Goal: Task Accomplishment & Management: Manage account settings

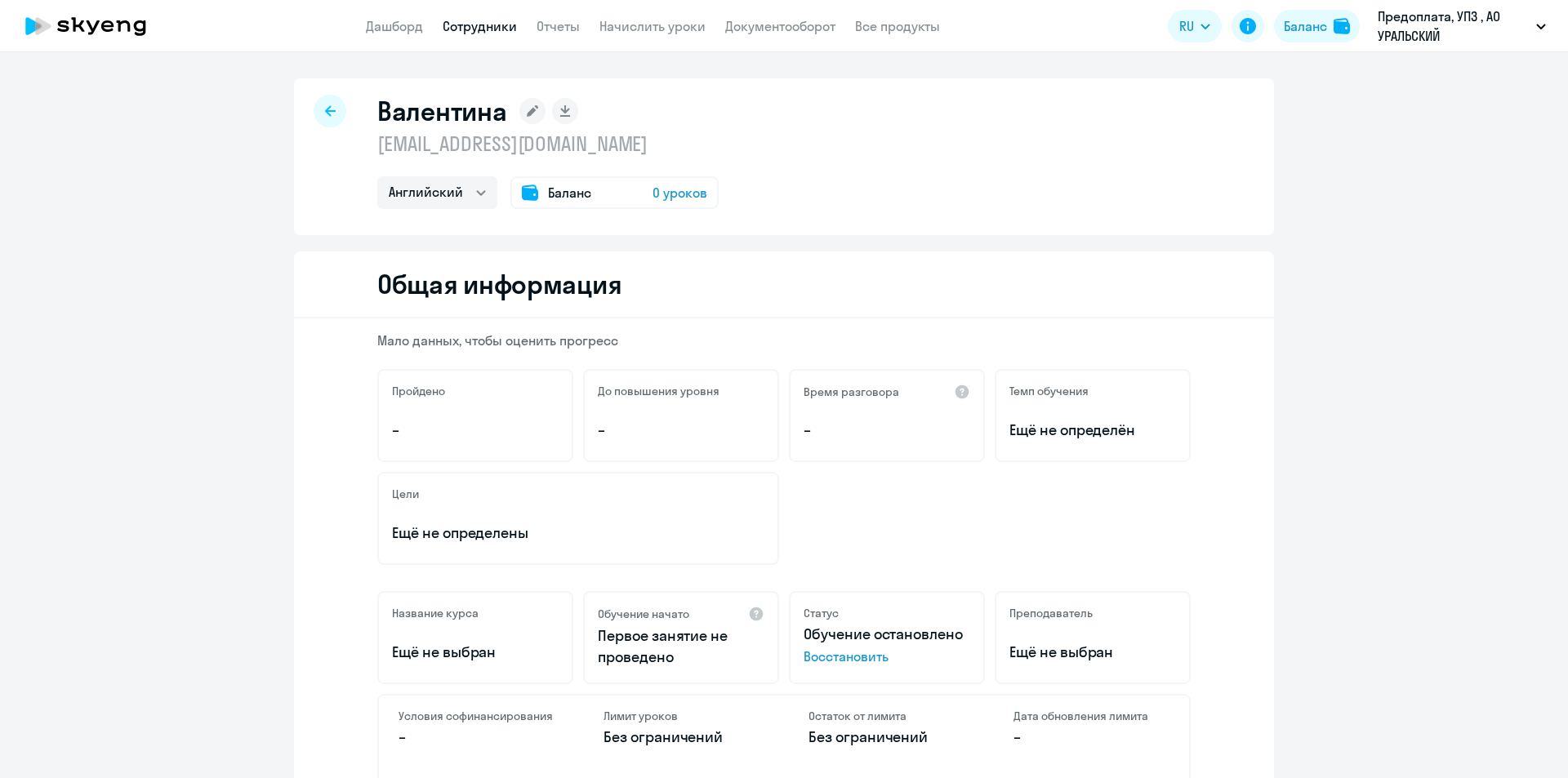
select select "english"
click at [479, 28] on link "Сотрудники" at bounding box center [480, 27] width 74 height 17
select select "30"
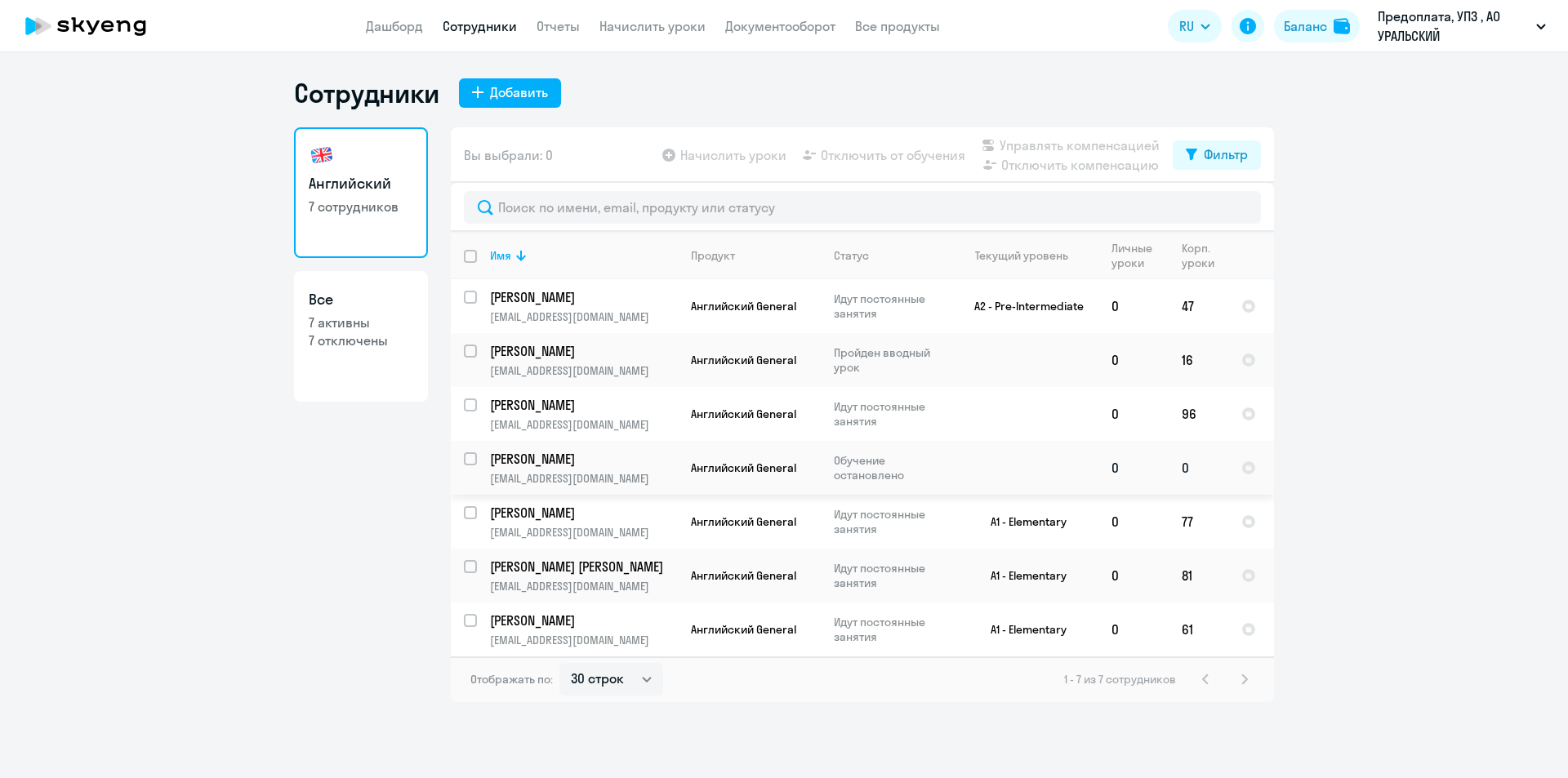
click at [601, 469] on td "[PERSON_NAME] [PERSON_NAME][EMAIL_ADDRESS][DOMAIN_NAME]" at bounding box center [577, 468] width 201 height 54
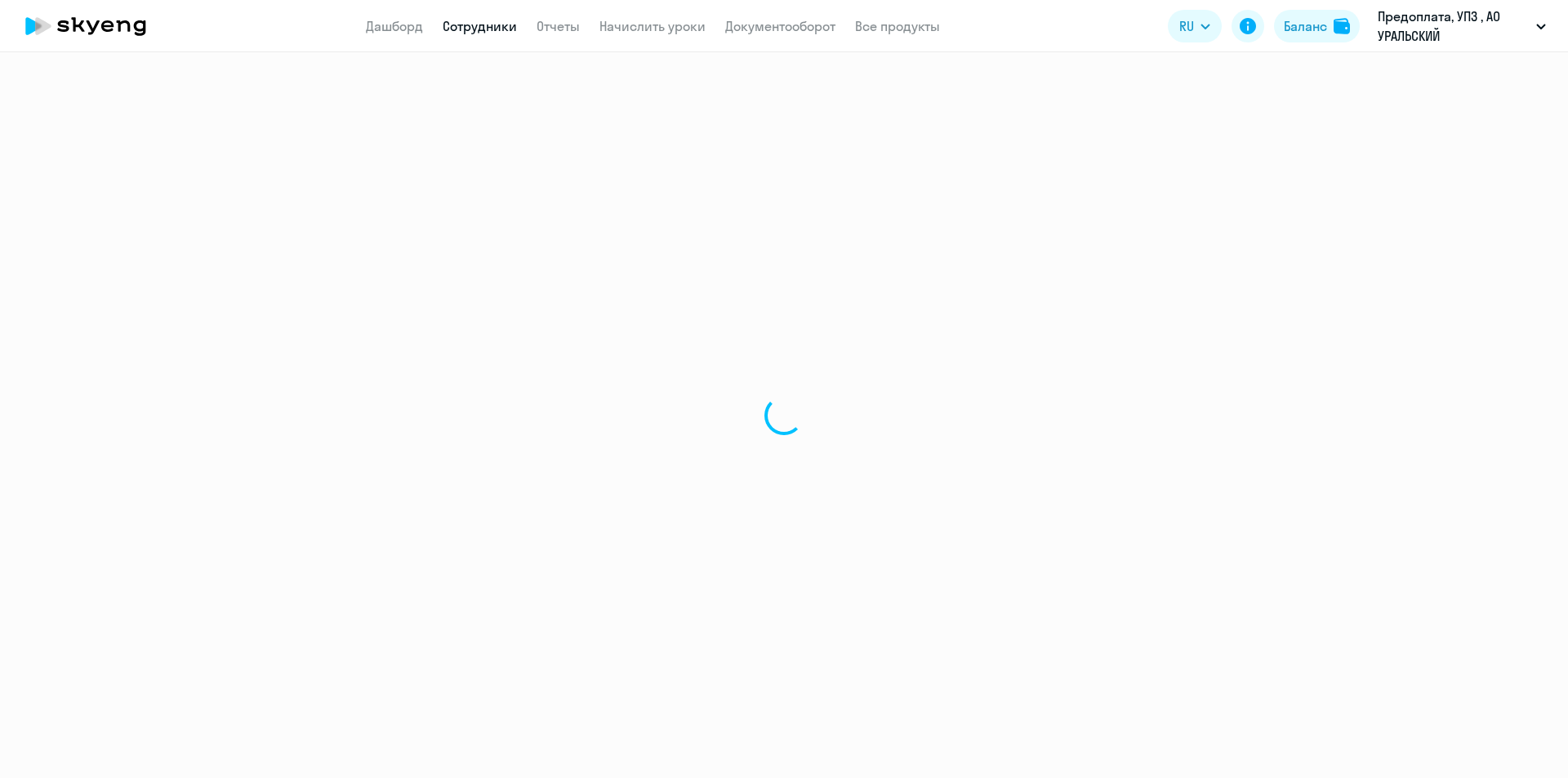
select select "english"
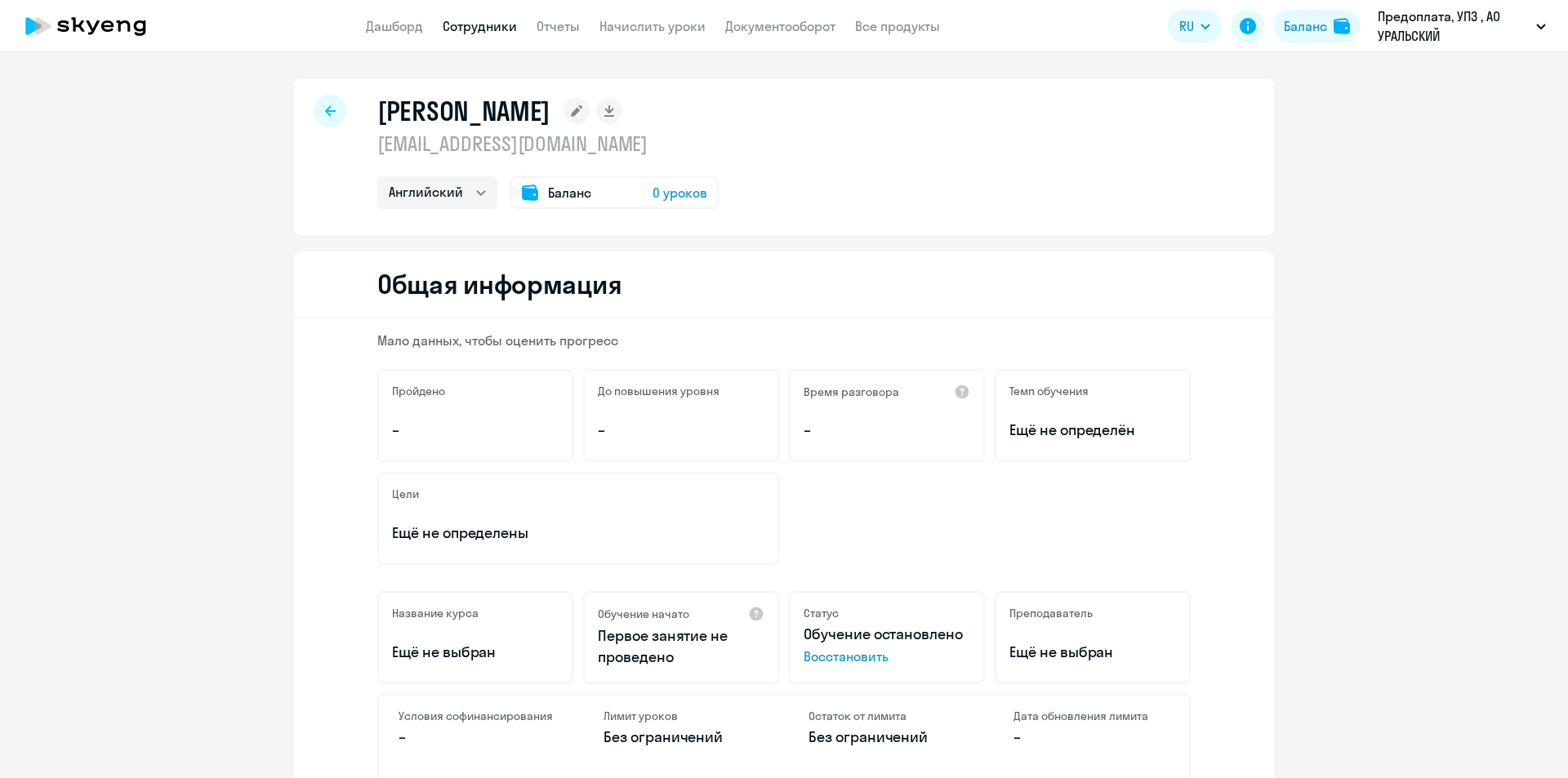
click at [554, 193] on span "Баланс" at bounding box center [570, 193] width 43 height 20
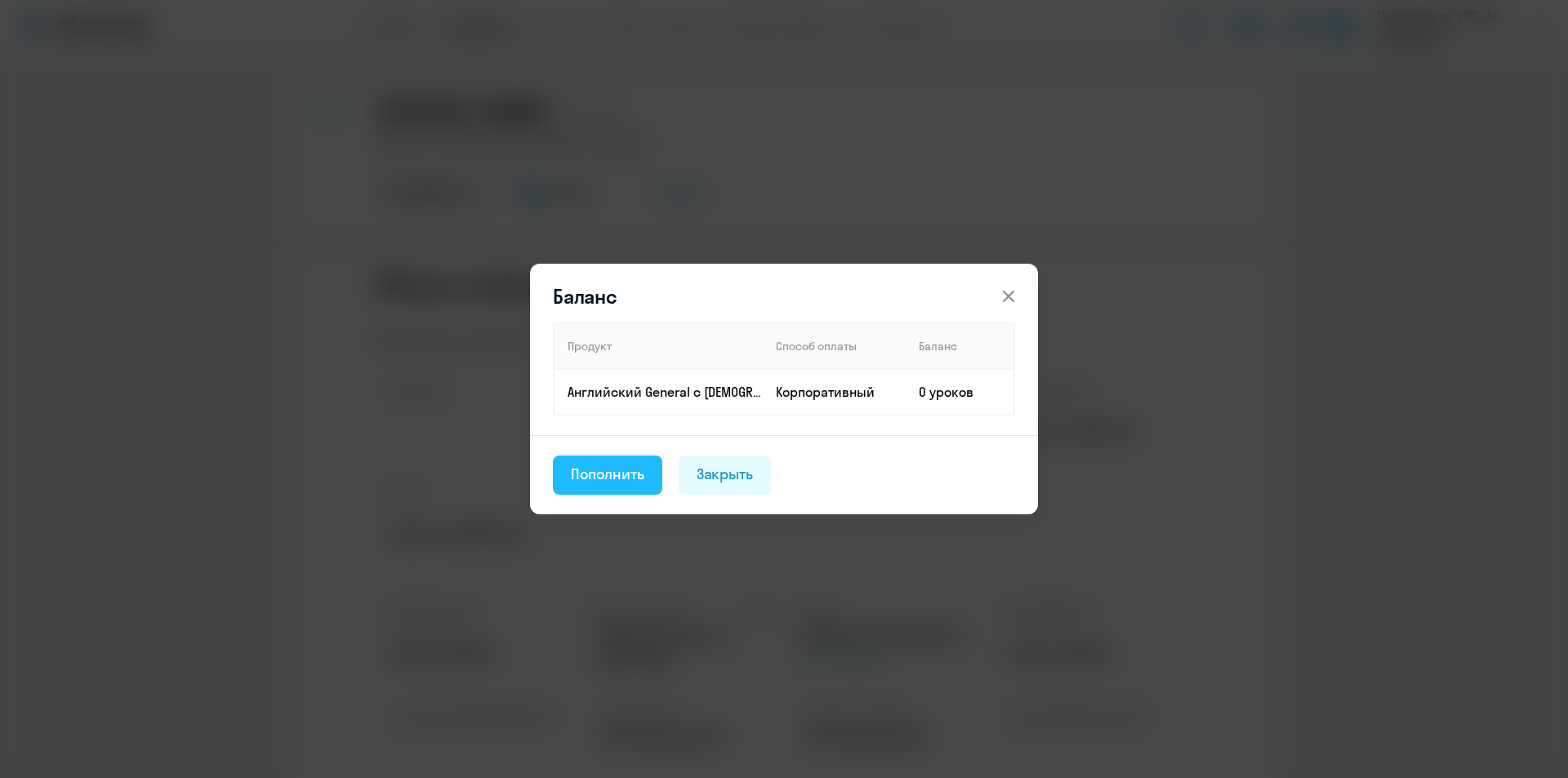
click at [623, 480] on div "Пополнить" at bounding box center [608, 474] width 73 height 21
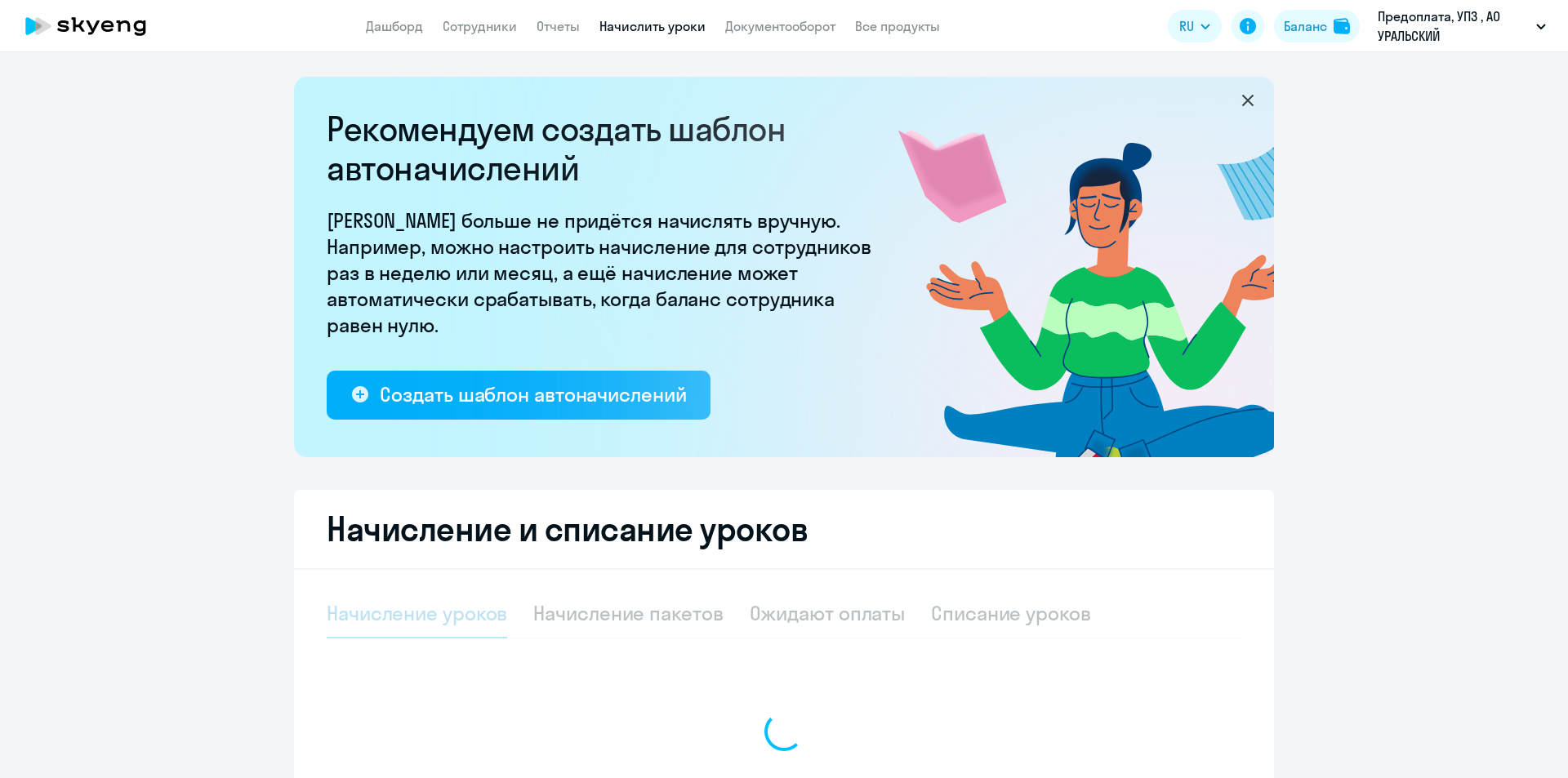
select select "10"
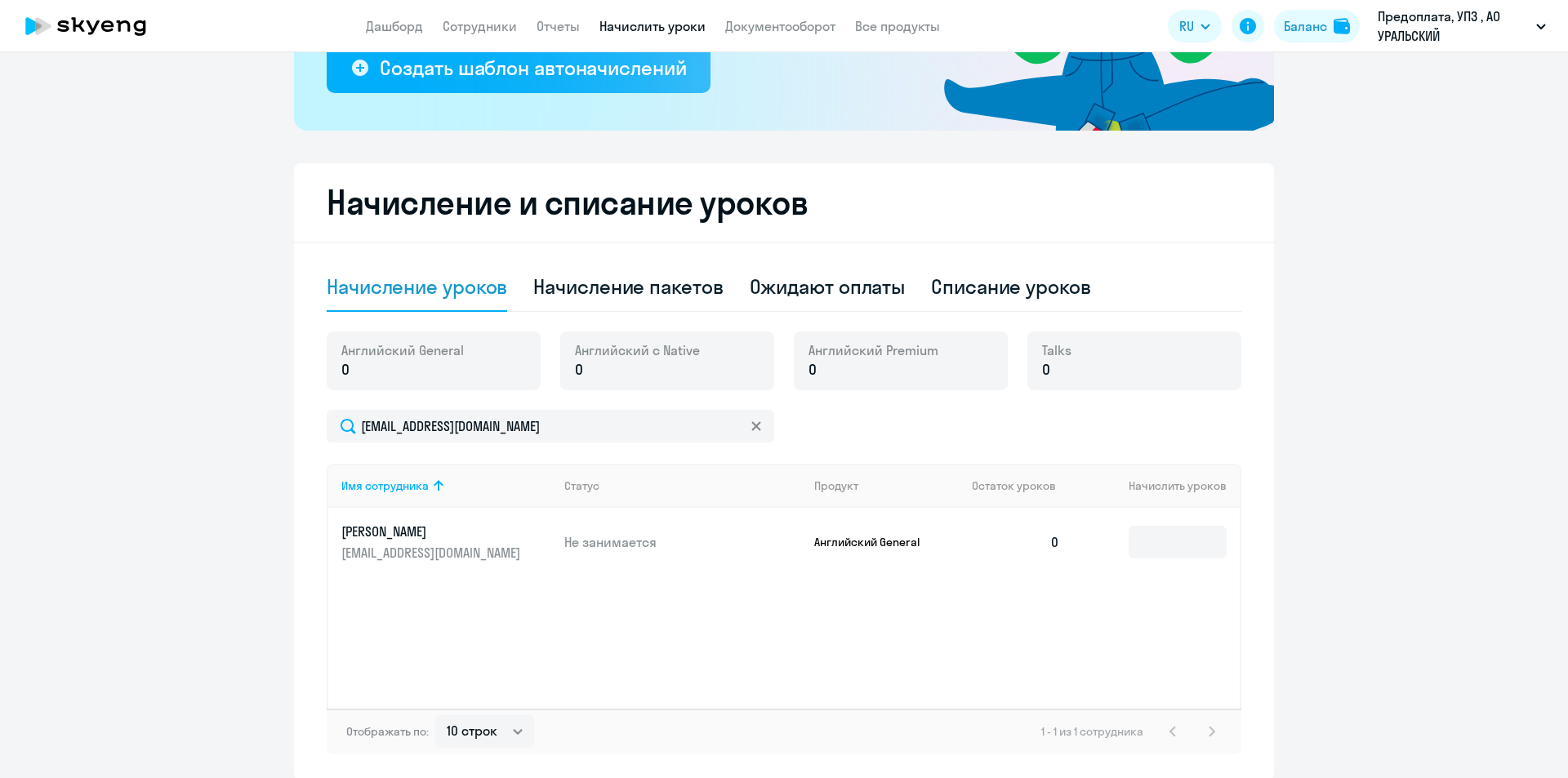
scroll to position [394, 0]
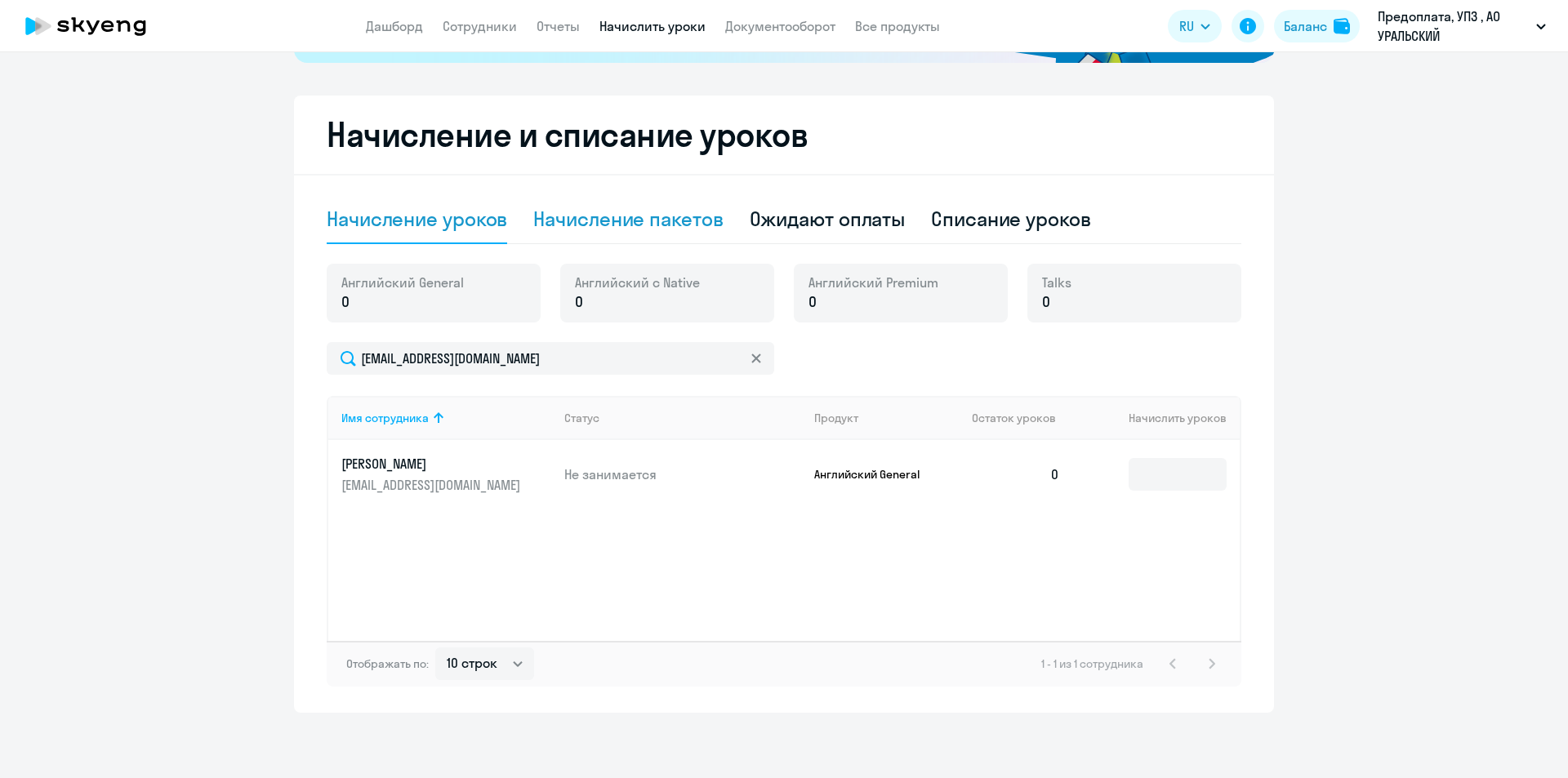
click at [673, 232] on div "Начисление пакетов" at bounding box center [628, 219] width 189 height 49
select select "10"
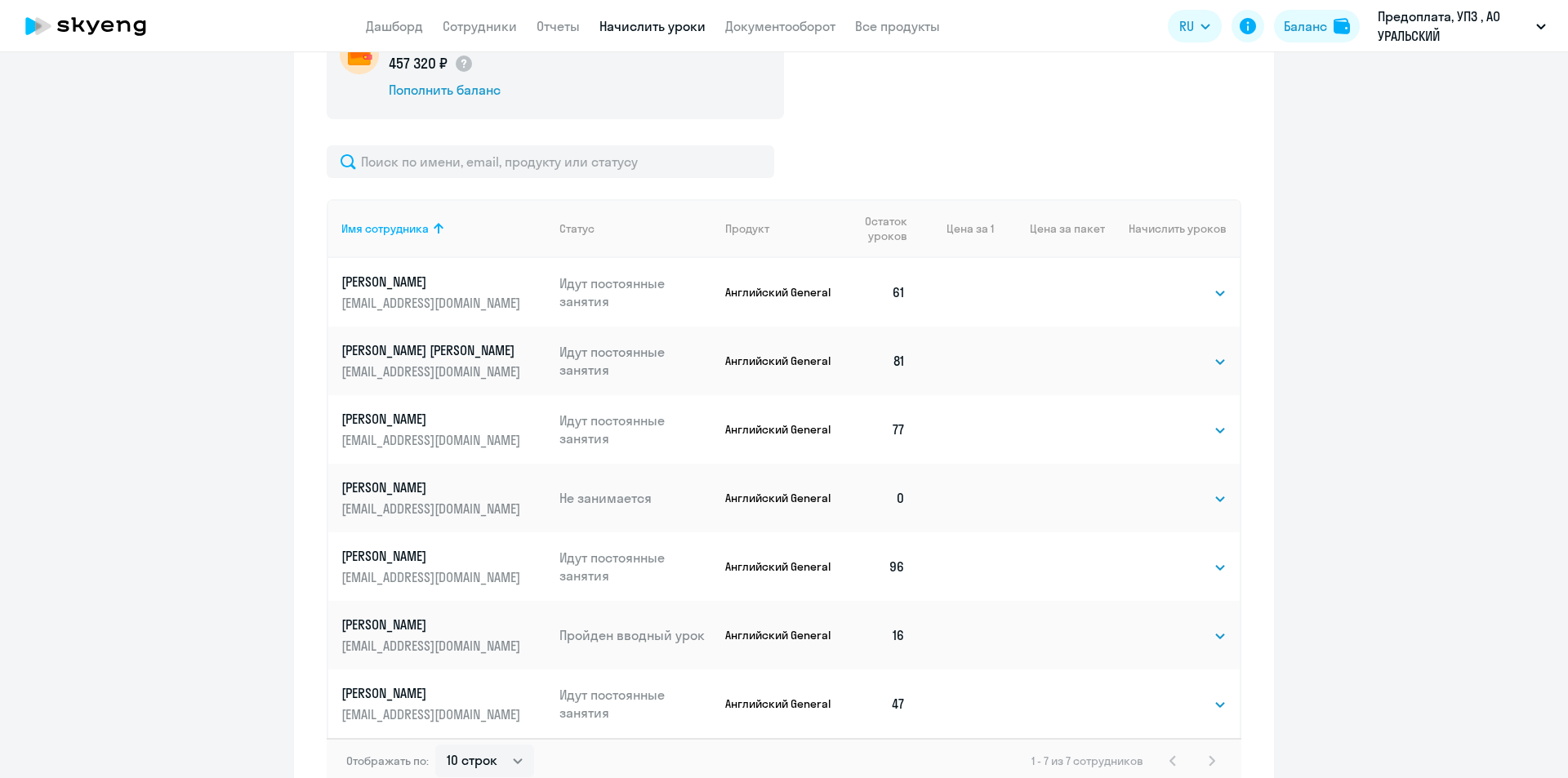
scroll to position [740, 0]
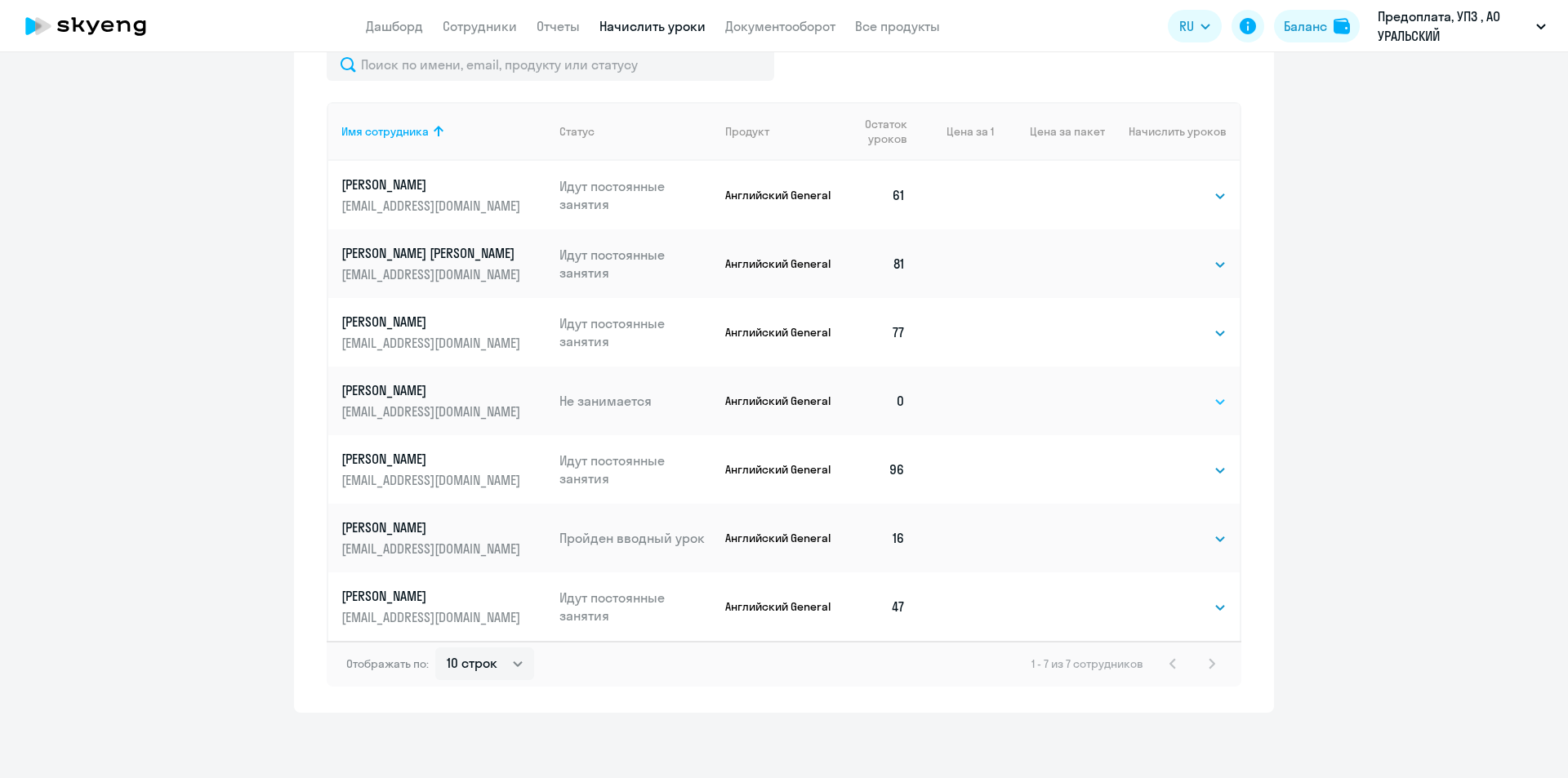
click at [1205, 400] on select "Выбрать 4 8 16 32 64 96 128" at bounding box center [1194, 402] width 67 height 20
select select "32"
click at [1160, 392] on select "Выбрать 4 8 16 32 64 96 128" at bounding box center [1194, 402] width 67 height 20
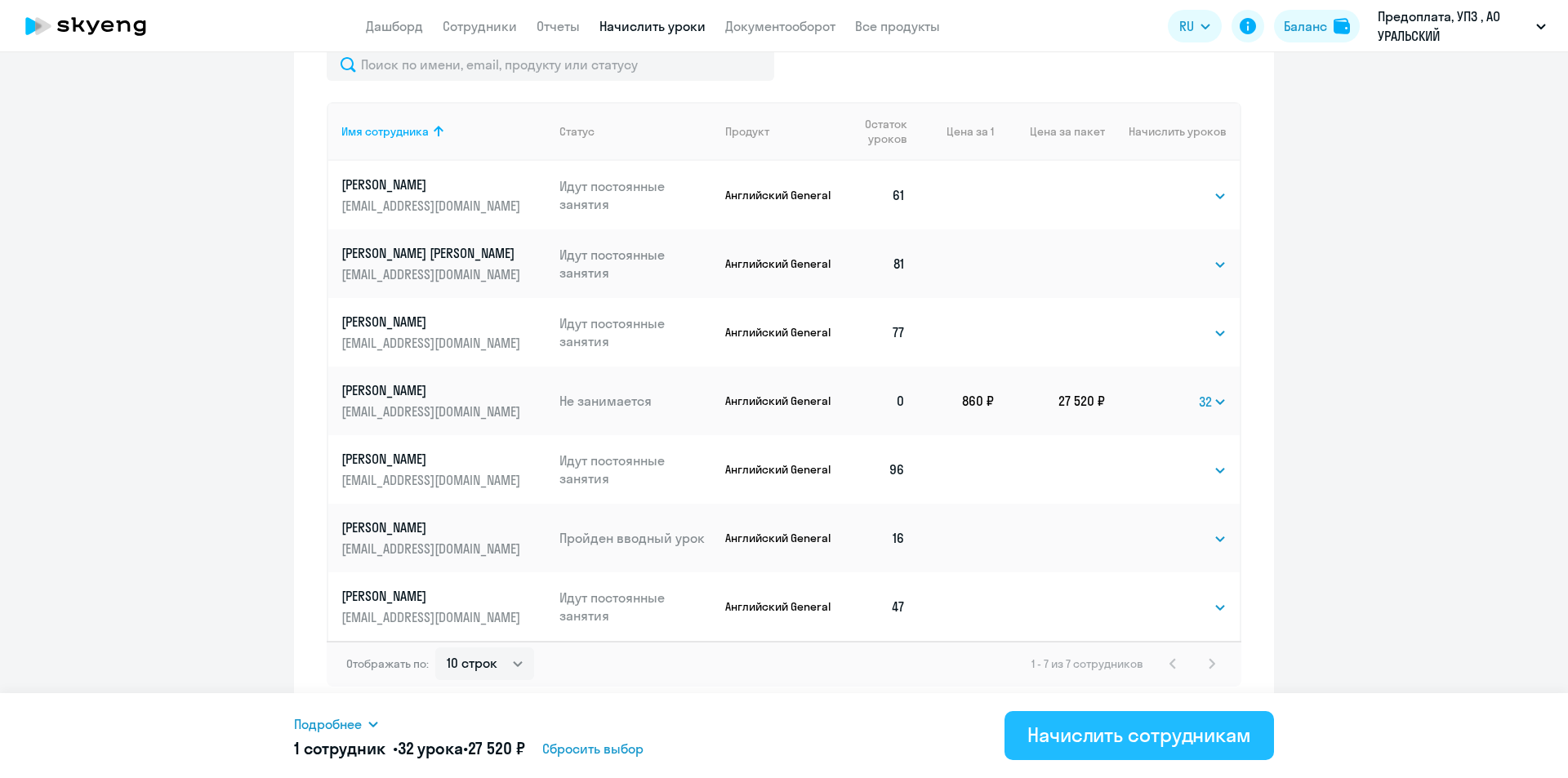
click at [1078, 740] on div "Начислить сотрудникам" at bounding box center [1139, 735] width 224 height 26
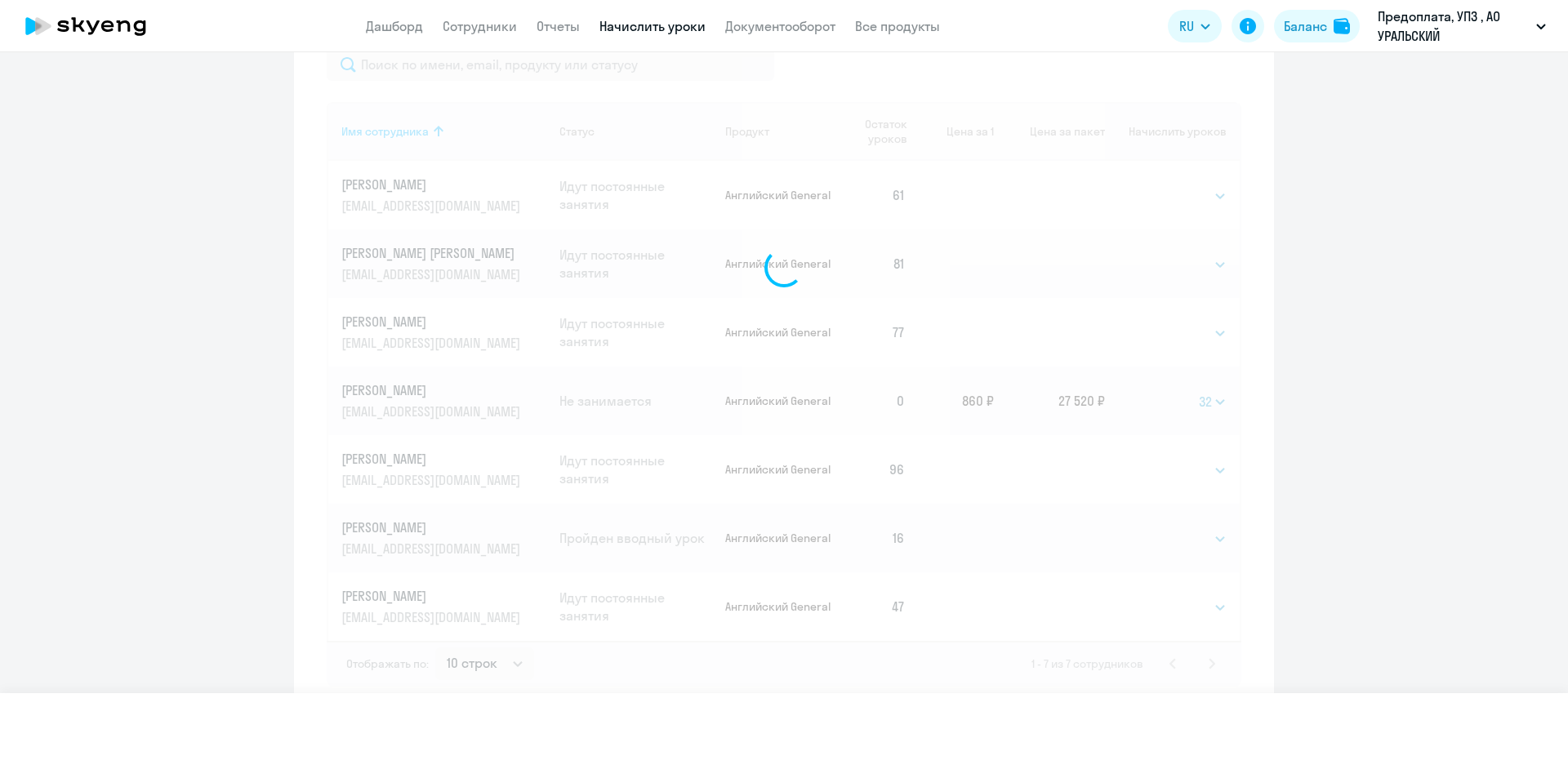
select select
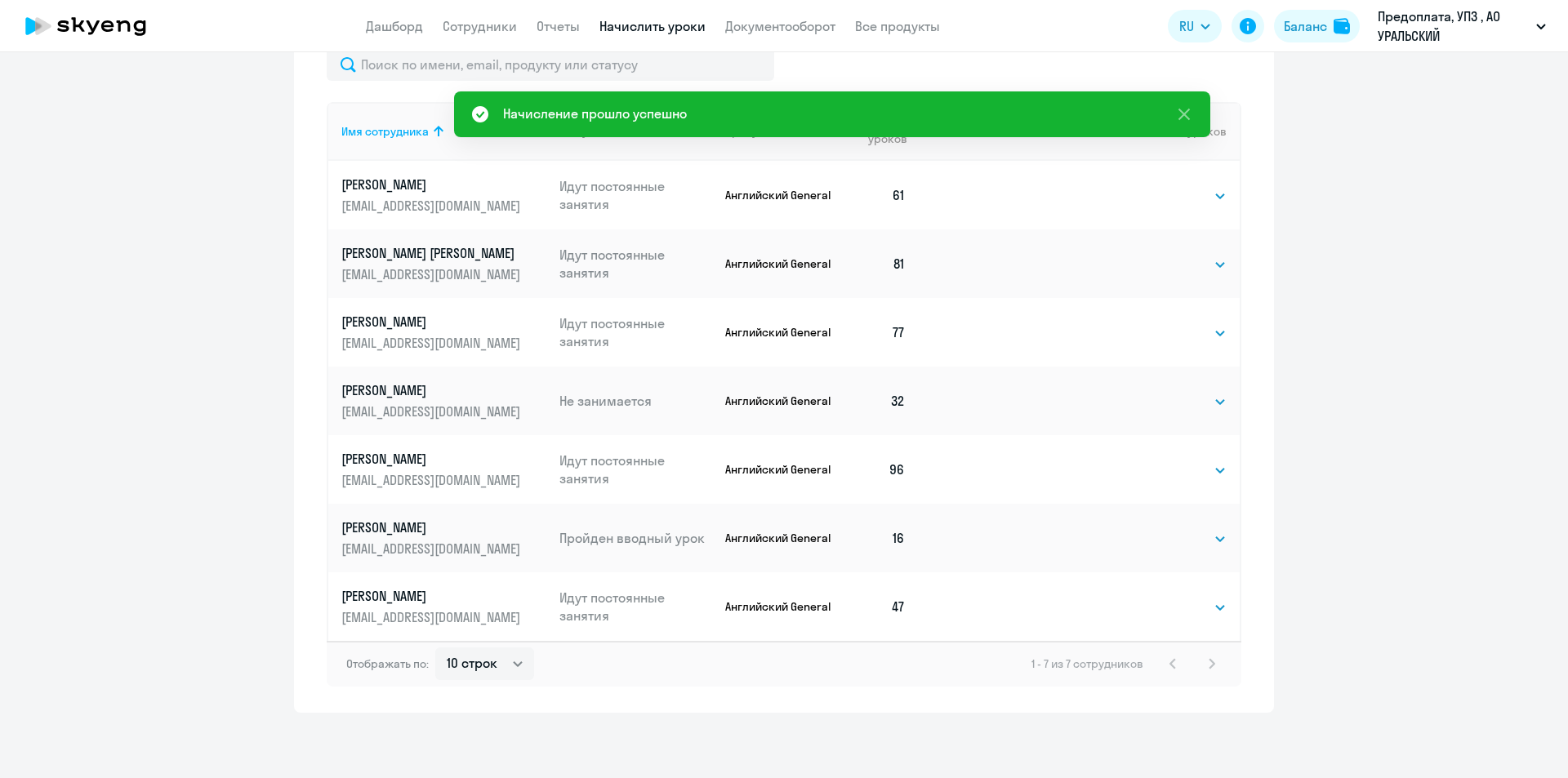
click at [481, 409] on p "[EMAIL_ADDRESS][DOMAIN_NAME]" at bounding box center [432, 412] width 183 height 18
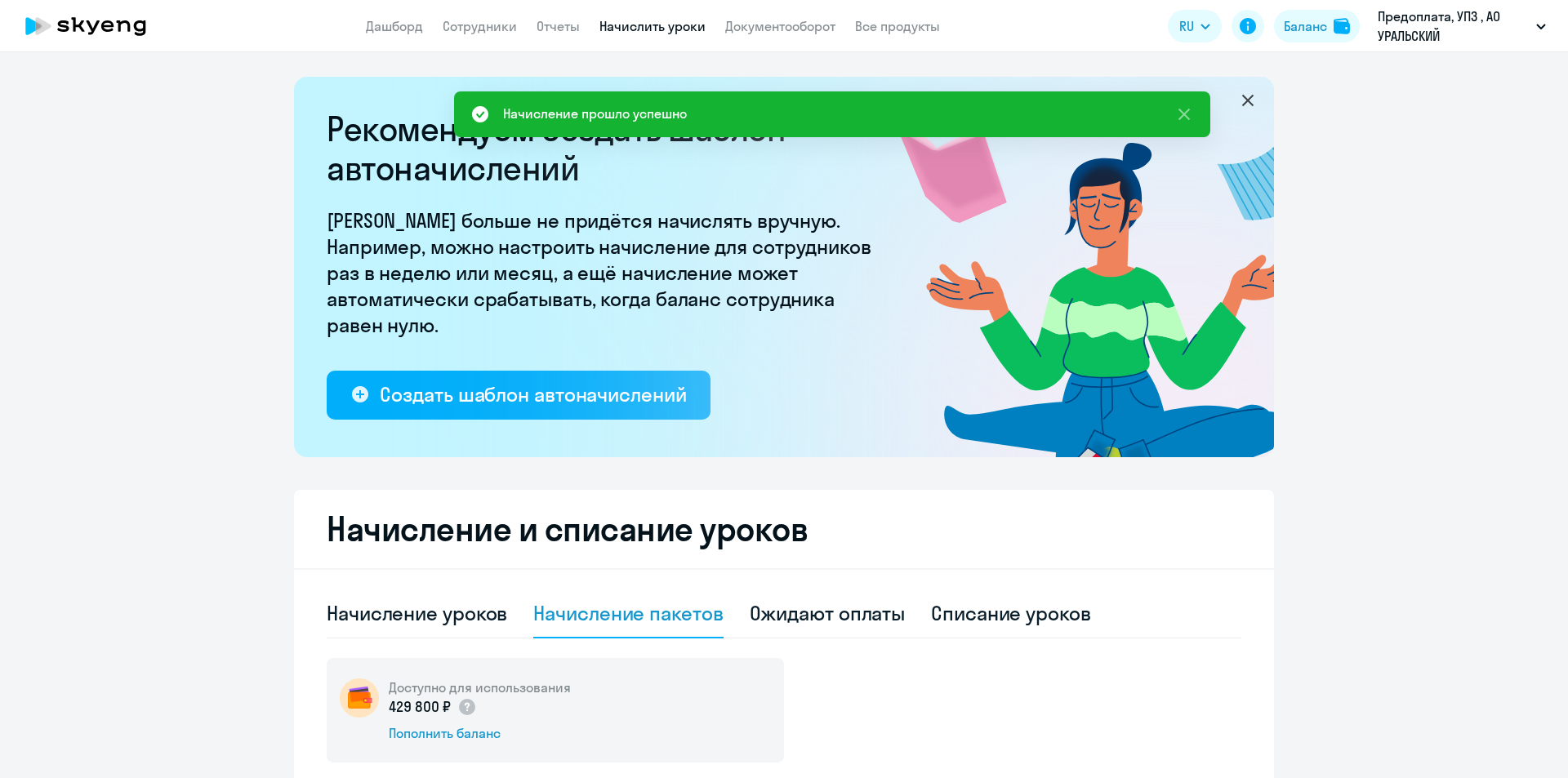
select select "english"
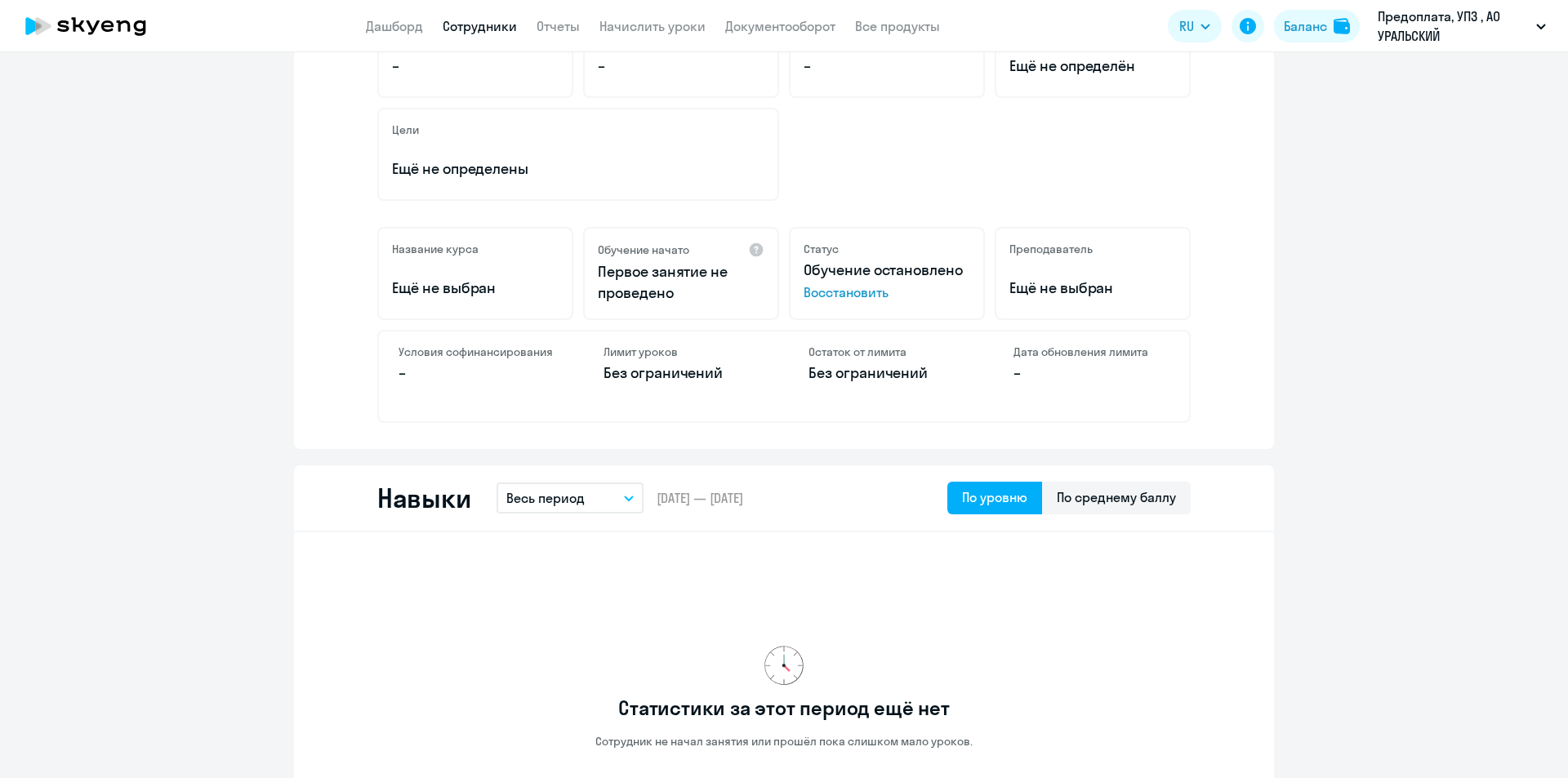
scroll to position [409, 0]
